Goal: Submit feedback/report problem

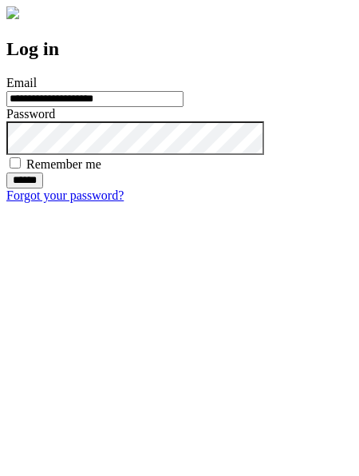
click at [43, 188] on input "******" at bounding box center [24, 180] width 37 height 16
